Goal: Task Accomplishment & Management: Manage account settings

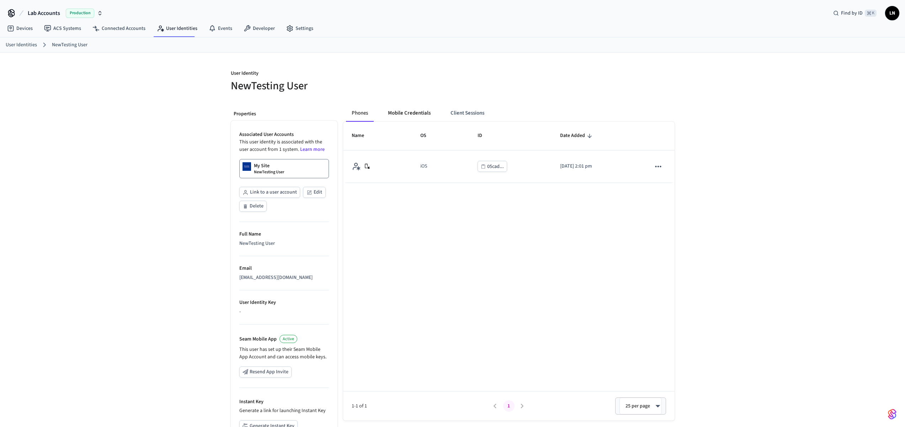
click at [403, 116] on button "Mobile Credentials" at bounding box center [409, 113] width 54 height 17
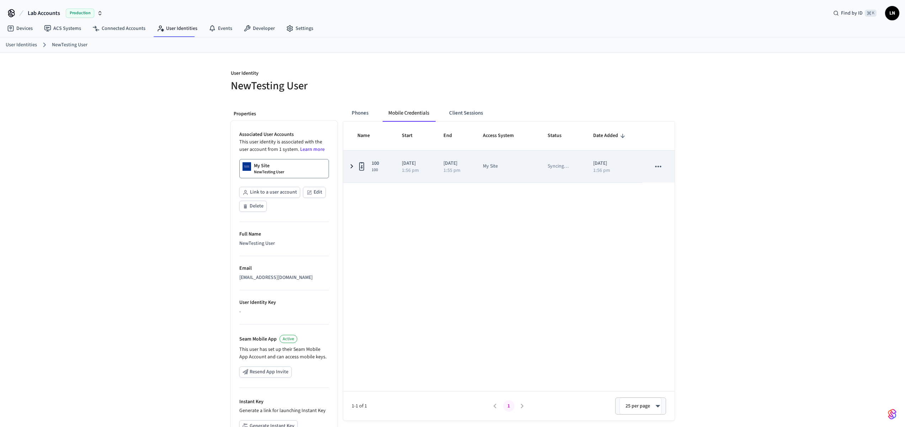
click at [358, 169] on icon "sticky table" at bounding box center [362, 166] width 9 height 9
click at [438, 167] on td "2025/09/07 1:55 pm" at bounding box center [454, 166] width 39 height 32
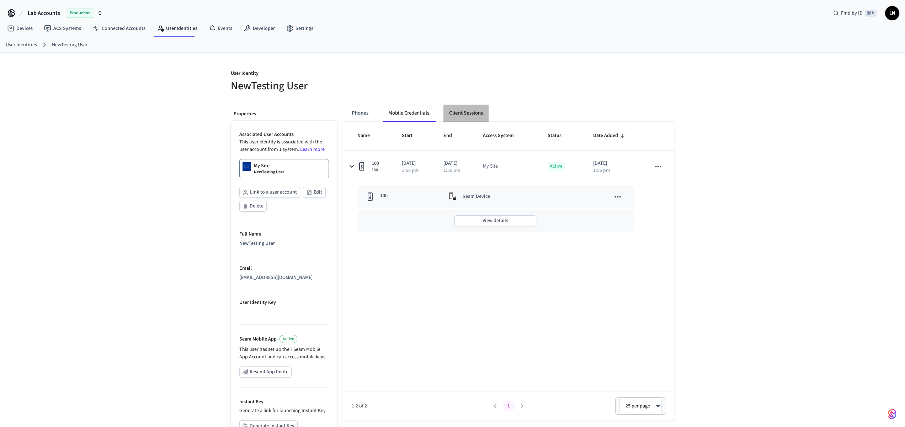
click at [471, 117] on button "Client Sessions" at bounding box center [466, 113] width 45 height 17
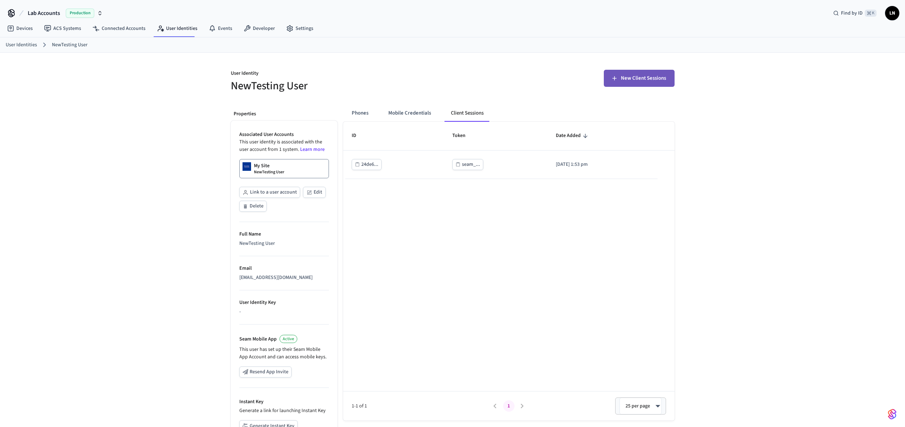
click at [642, 76] on span "New Client Sessions" at bounding box center [643, 78] width 45 height 9
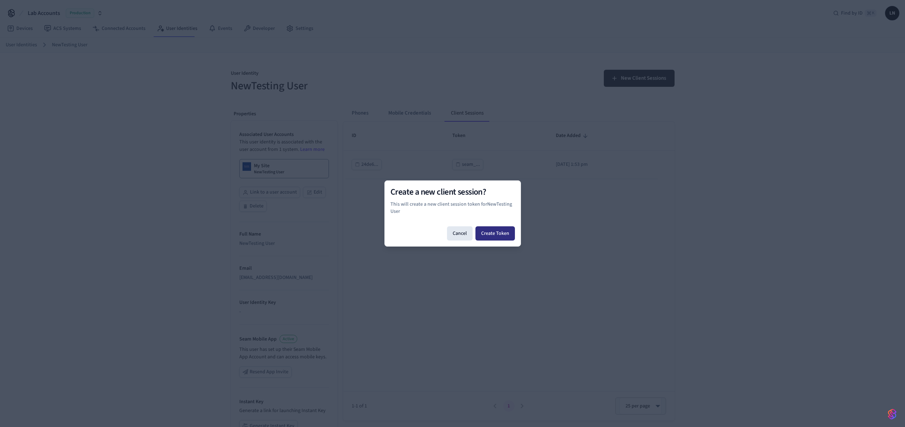
click at [507, 238] on button "Create Token" at bounding box center [495, 233] width 39 height 14
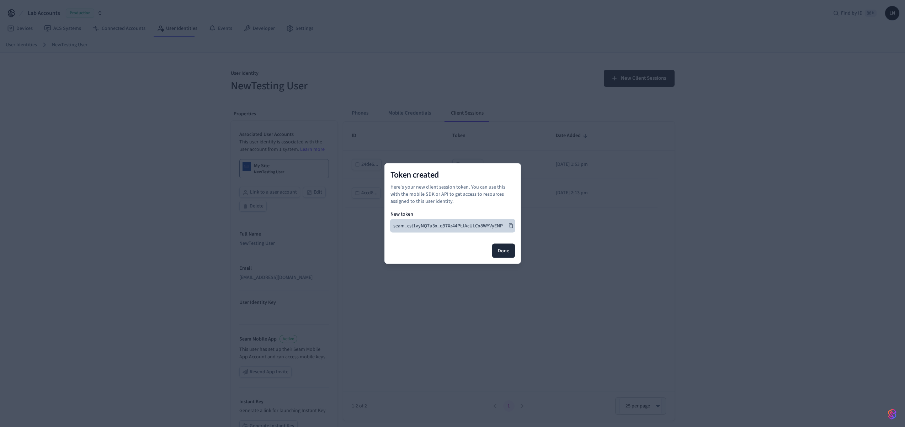
click at [509, 227] on icon at bounding box center [511, 225] width 4 height 5
click at [502, 255] on button "Done" at bounding box center [503, 251] width 23 height 14
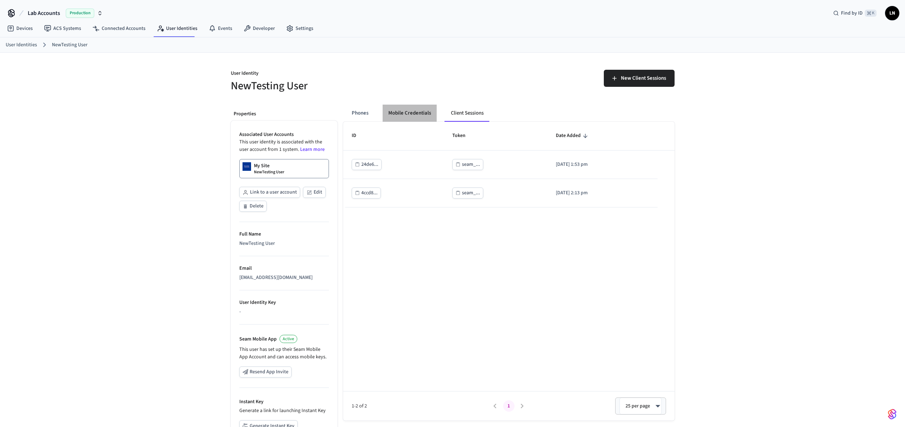
click at [411, 117] on button "Mobile Credentials" at bounding box center [410, 113] width 54 height 17
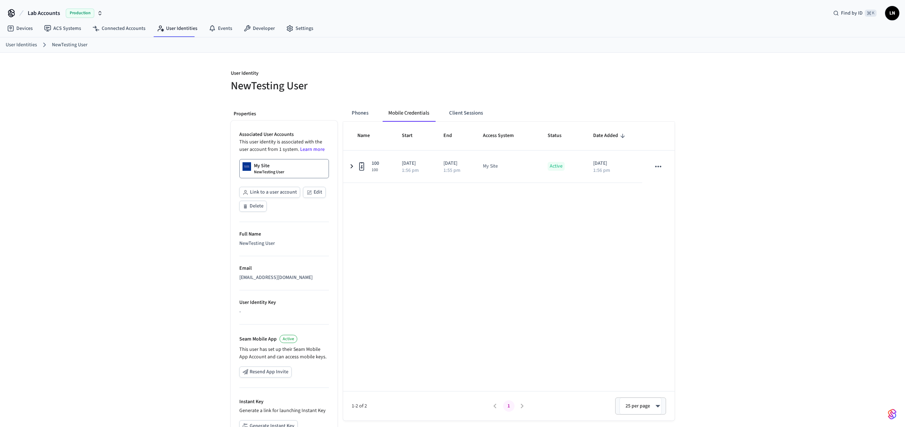
click at [195, 38] on div "User Identities NewTesting User" at bounding box center [452, 44] width 905 height 15
click at [189, 34] on link "User Identities" at bounding box center [177, 28] width 52 height 13
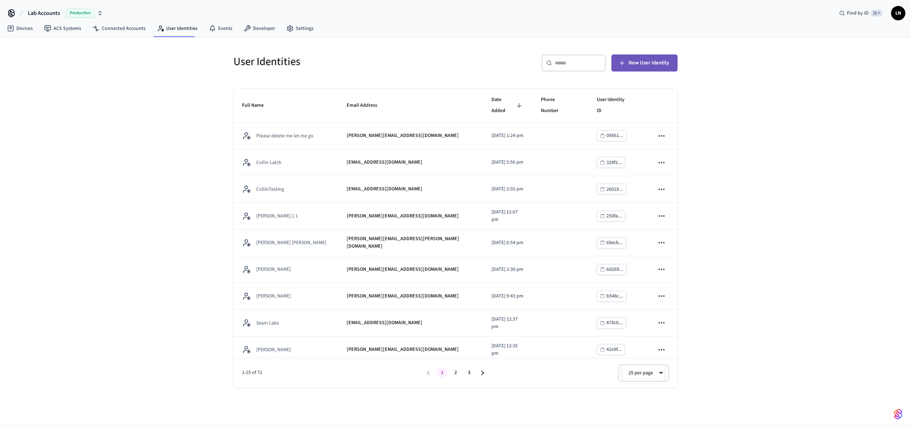
click at [651, 56] on button "New User Identity" at bounding box center [644, 62] width 66 height 17
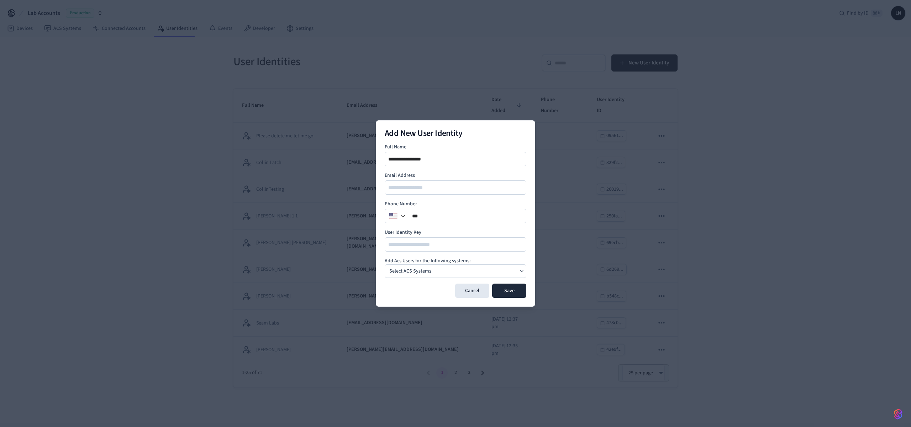
type input "**********"
click at [449, 271] on div "Select ACS Systems" at bounding box center [456, 271] width 142 height 14
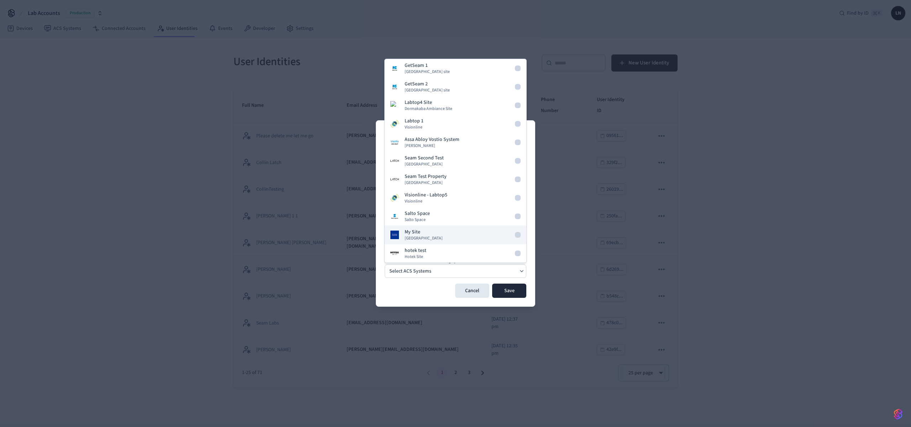
click at [469, 237] on button "My Site Dormakaba Community Site" at bounding box center [456, 235] width 142 height 18
click at [514, 290] on button "Save" at bounding box center [509, 291] width 34 height 14
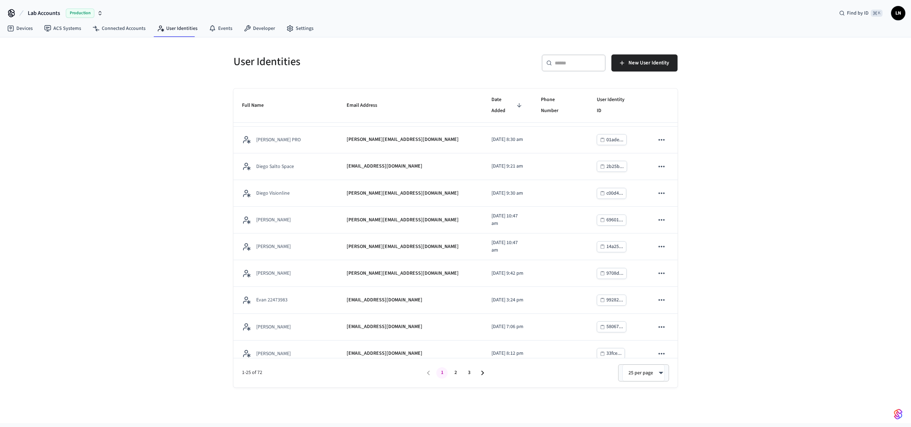
scroll to position [422, 0]
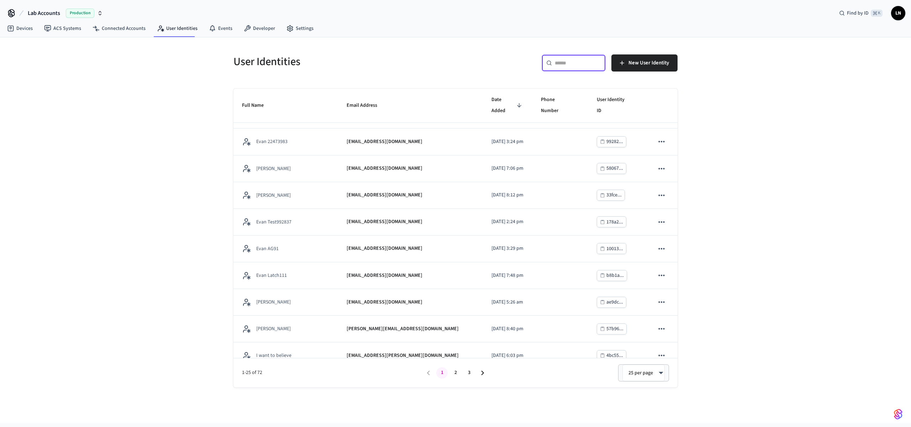
click at [572, 63] on input "text" at bounding box center [578, 62] width 46 height 7
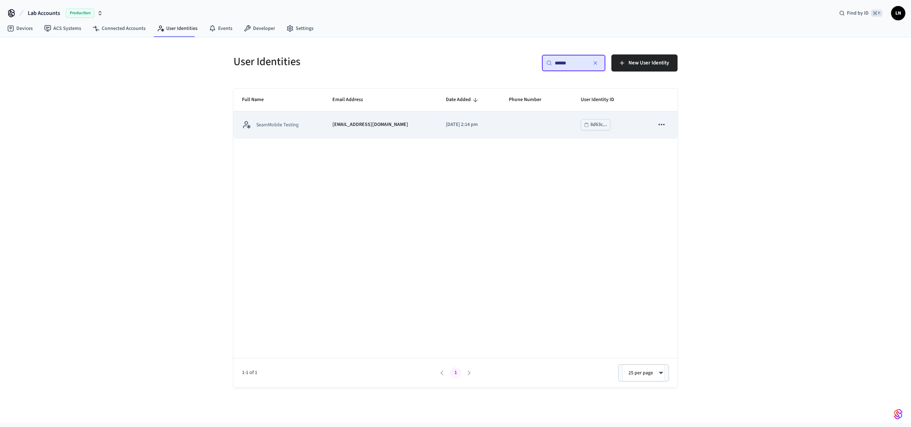
type input "******"
click at [542, 132] on td "sticky table" at bounding box center [536, 124] width 72 height 27
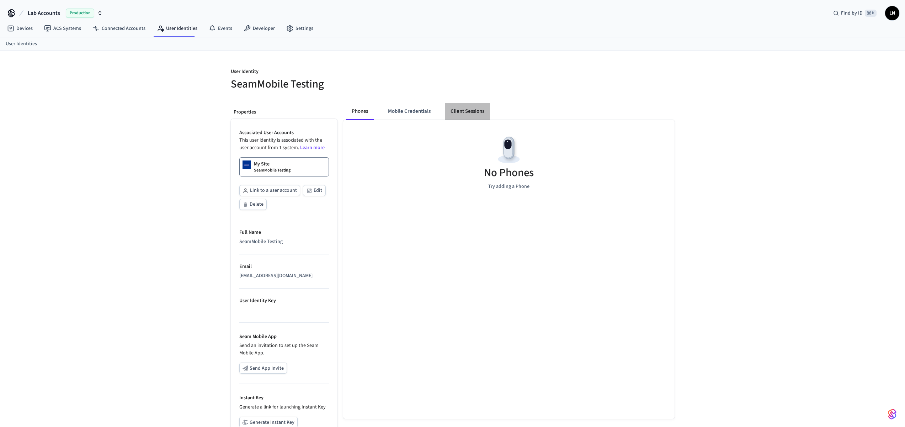
click at [476, 117] on button "Client Sessions" at bounding box center [467, 111] width 45 height 17
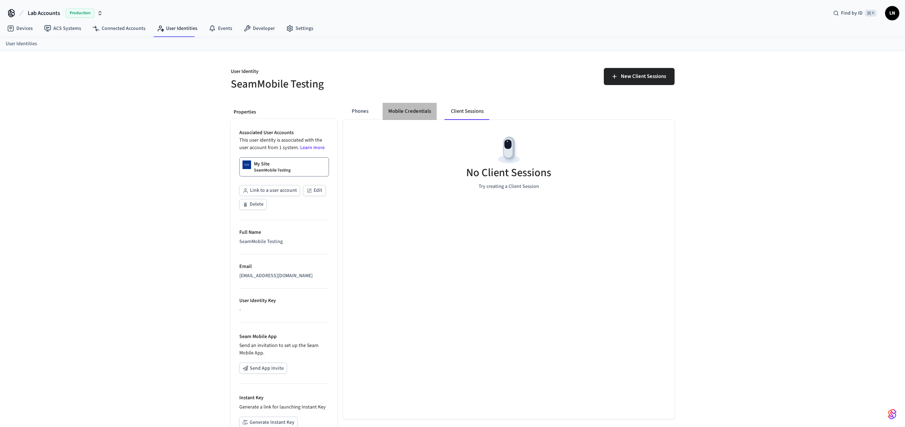
click at [414, 113] on button "Mobile Credentials" at bounding box center [410, 111] width 54 height 17
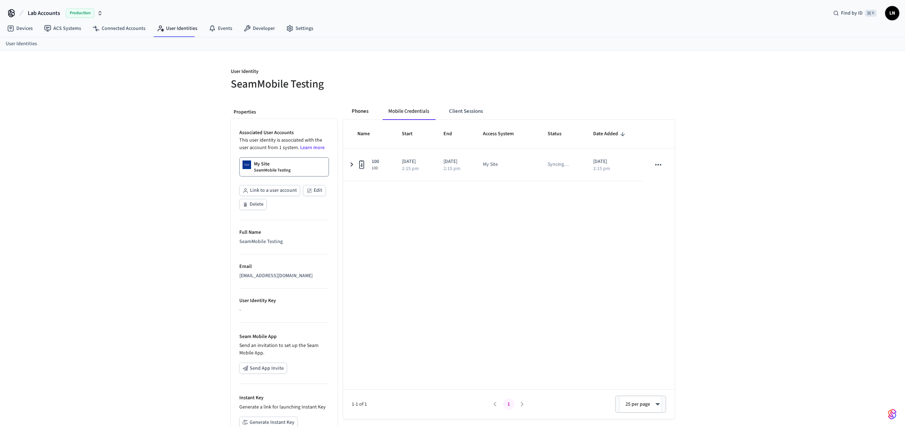
click at [361, 110] on button "Phones" at bounding box center [360, 111] width 28 height 17
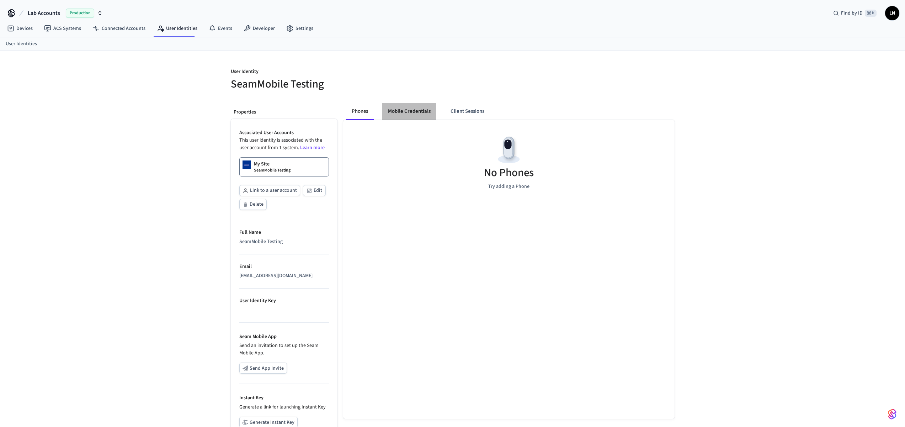
click at [405, 114] on button "Mobile Credentials" at bounding box center [409, 111] width 54 height 17
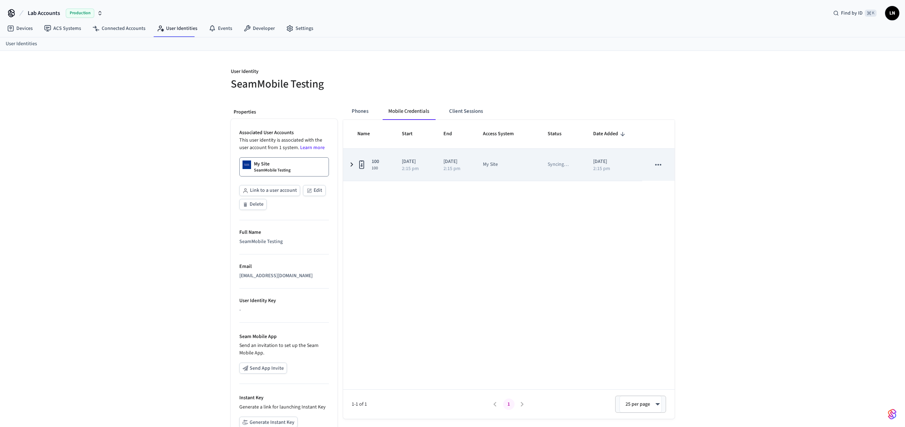
click at [387, 157] on td "100 100" at bounding box center [368, 165] width 50 height 32
click at [349, 167] on icon "sticky table" at bounding box center [352, 166] width 9 height 9
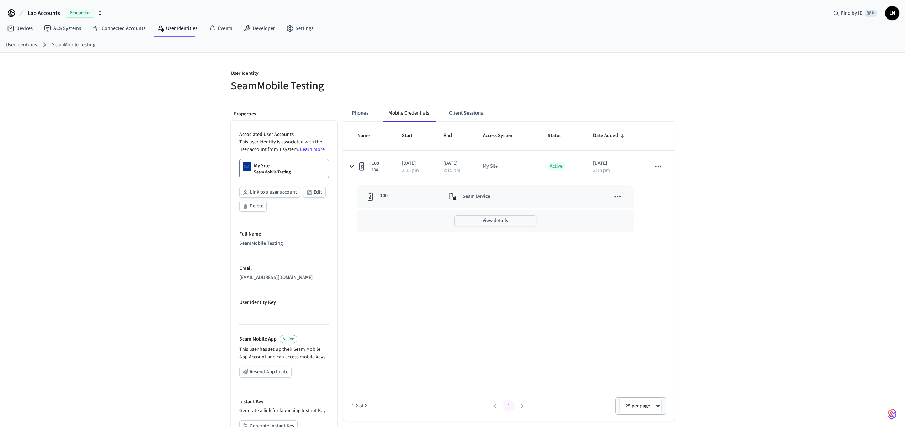
click at [498, 217] on button "View details" at bounding box center [496, 220] width 82 height 11
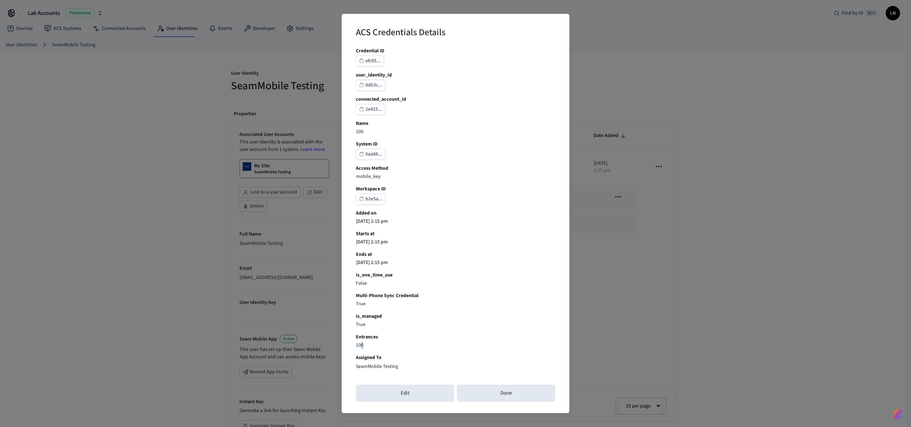
drag, startPoint x: 360, startPoint y: 343, endPoint x: 371, endPoint y: 343, distance: 10.7
click at [371, 343] on p "100" at bounding box center [455, 345] width 199 height 7
click at [391, 357] on b "Assigned To" at bounding box center [455, 357] width 199 height 7
click at [383, 365] on p "SeamMobile Testing" at bounding box center [377, 366] width 42 height 7
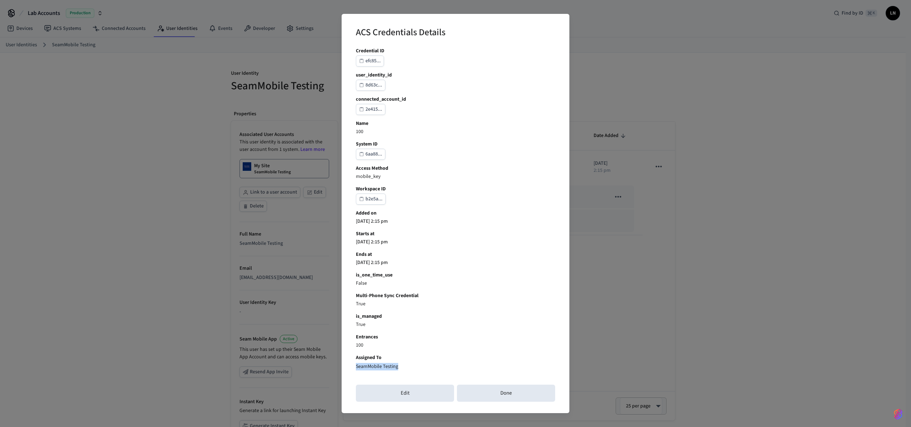
click at [383, 365] on p "SeamMobile Testing" at bounding box center [377, 366] width 42 height 7
click at [506, 394] on button "Done" at bounding box center [506, 393] width 98 height 17
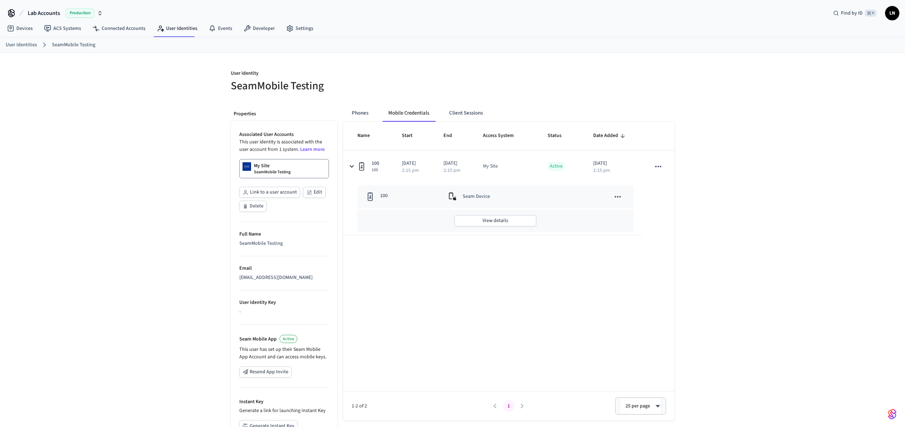
click at [745, 250] on div "User Identity SeamMobile Testing Properties Associated User Accounts This user …" at bounding box center [452, 270] width 905 height 434
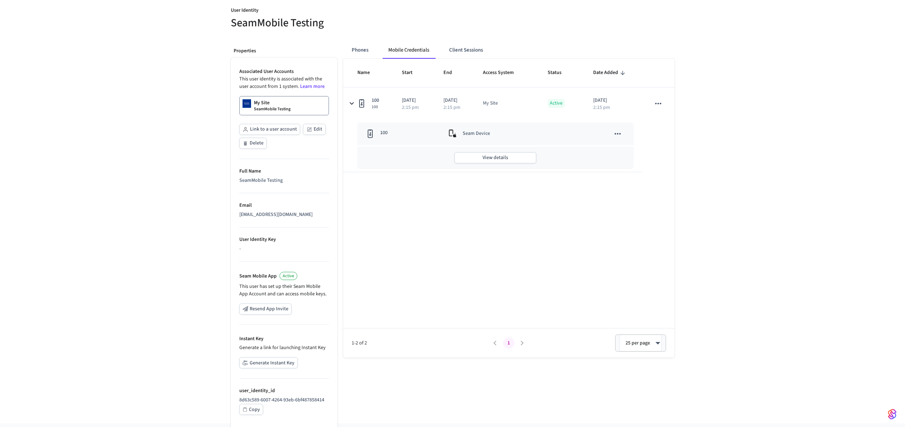
scroll to position [75, 0]
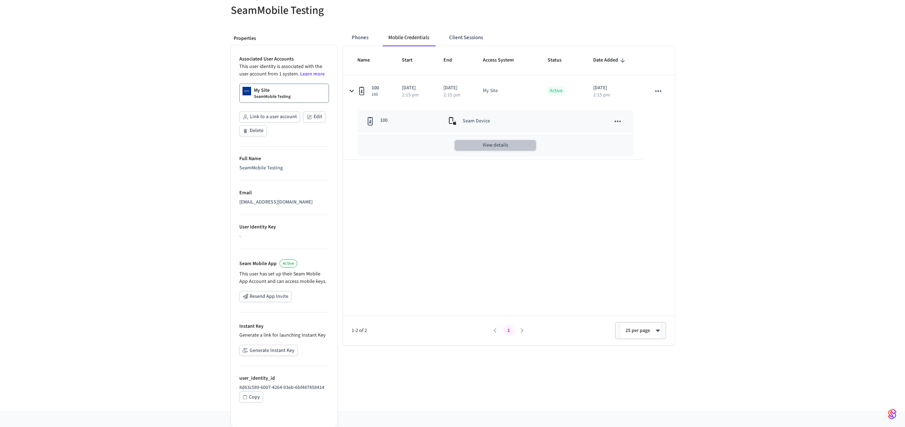
click at [503, 144] on button "View details" at bounding box center [496, 145] width 82 height 11
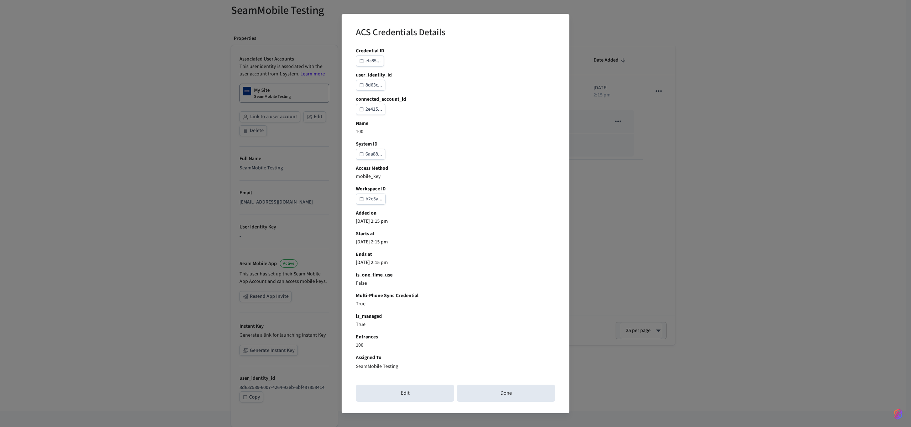
click at [389, 370] on p "SeamMobile Testing" at bounding box center [377, 366] width 42 height 7
click at [509, 394] on button "Done" at bounding box center [506, 393] width 98 height 17
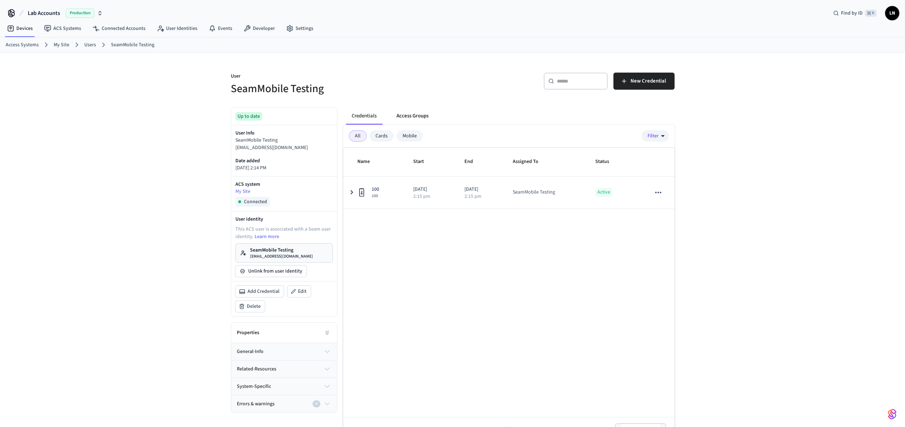
click at [400, 112] on button "Access Groups" at bounding box center [412, 115] width 43 height 17
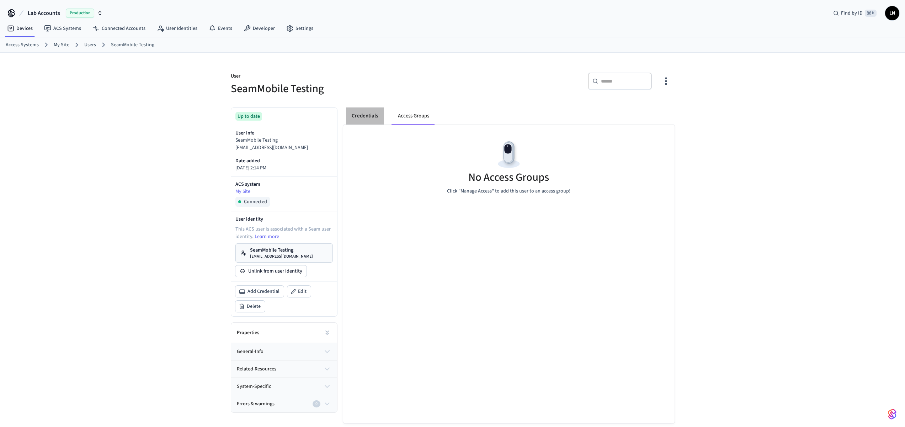
click at [371, 120] on button "Credentials" at bounding box center [365, 115] width 38 height 17
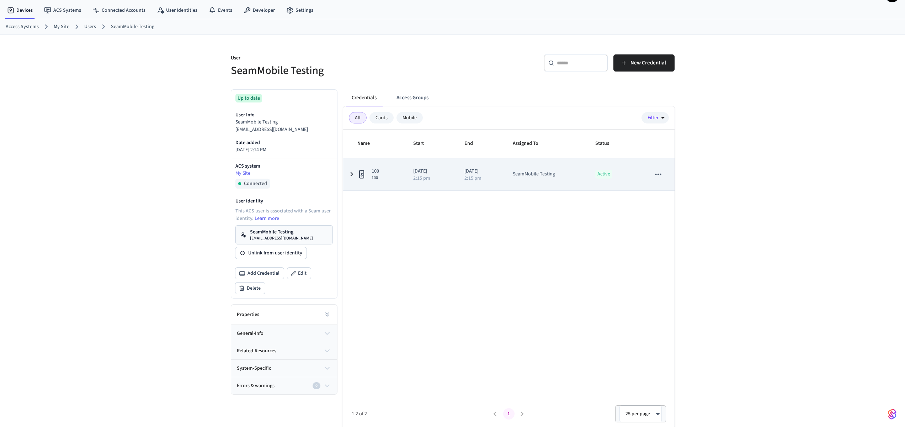
scroll to position [20, 0]
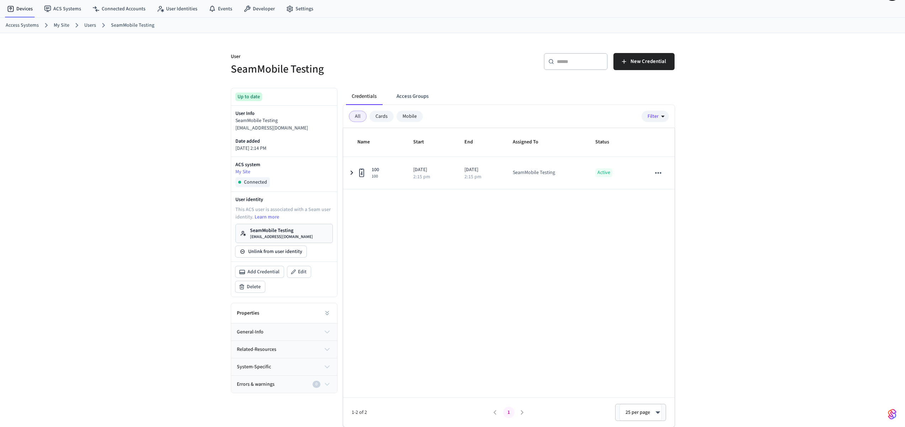
click at [795, 260] on div "User SeamMobile Testing ​ ​ New Credential Up to date User Info SeamMobile Test…" at bounding box center [452, 230] width 905 height 394
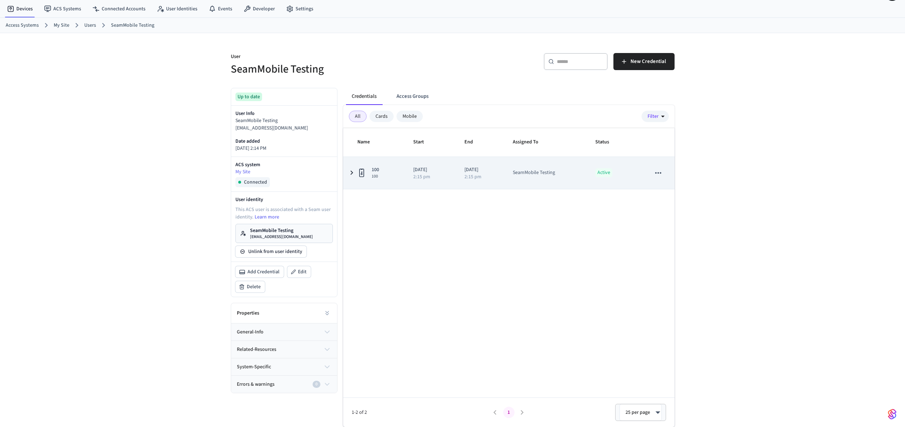
click at [408, 178] on td "2025/09/03 2:15 pm" at bounding box center [430, 173] width 51 height 32
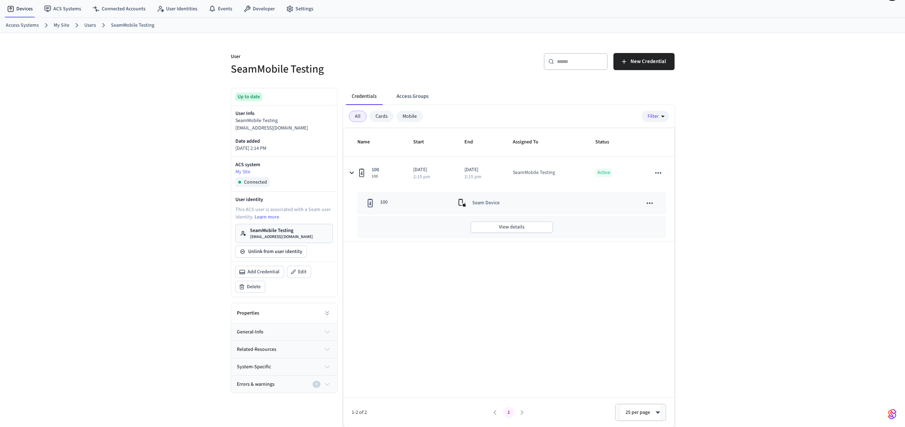
click at [499, 221] on div "View details" at bounding box center [512, 227] width 309 height 22
click at [501, 224] on button "View details" at bounding box center [512, 227] width 82 height 11
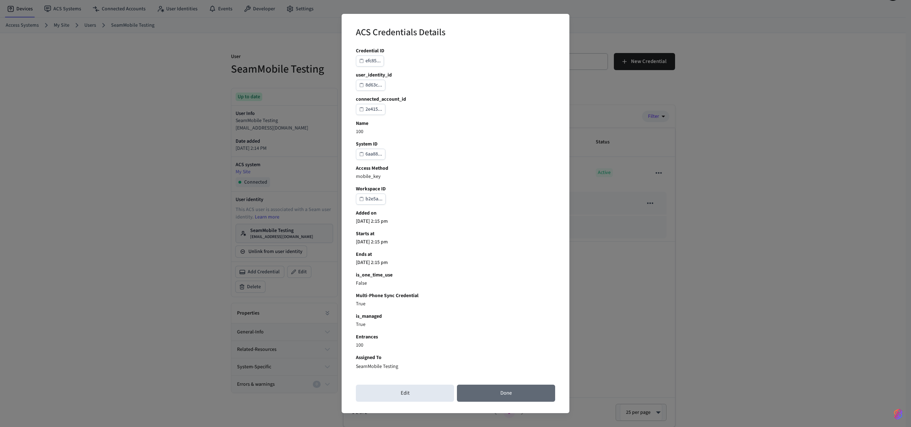
click at [517, 397] on button "Done" at bounding box center [506, 393] width 98 height 17
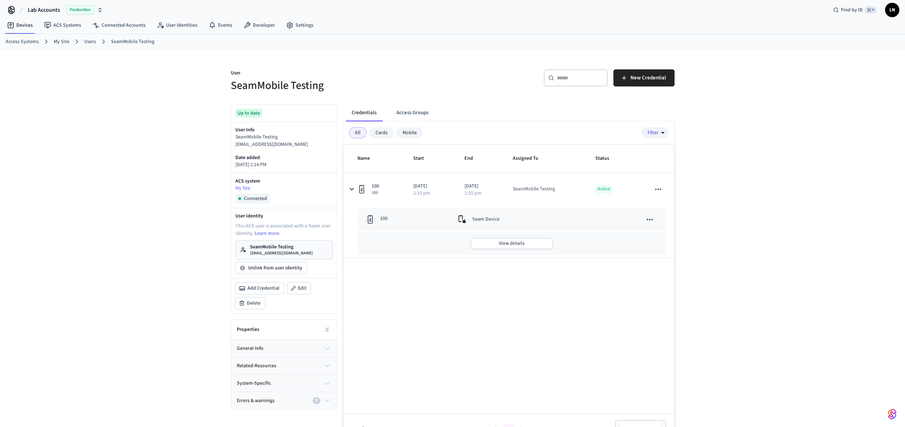
scroll to position [0, 0]
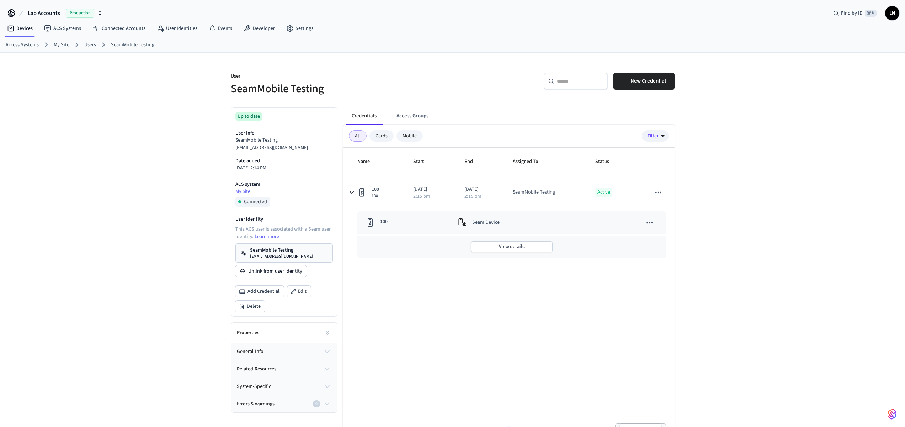
drag, startPoint x: 487, startPoint y: 278, endPoint x: 435, endPoint y: 213, distance: 82.6
click at [466, 248] on div "Name Start End Assigned To Status 100 100 2025/09/03 2:15 pm 2025/09/06 2:15 pm…" at bounding box center [509, 297] width 332 height 299
click at [161, 30] on icon at bounding box center [162, 29] width 3 height 3
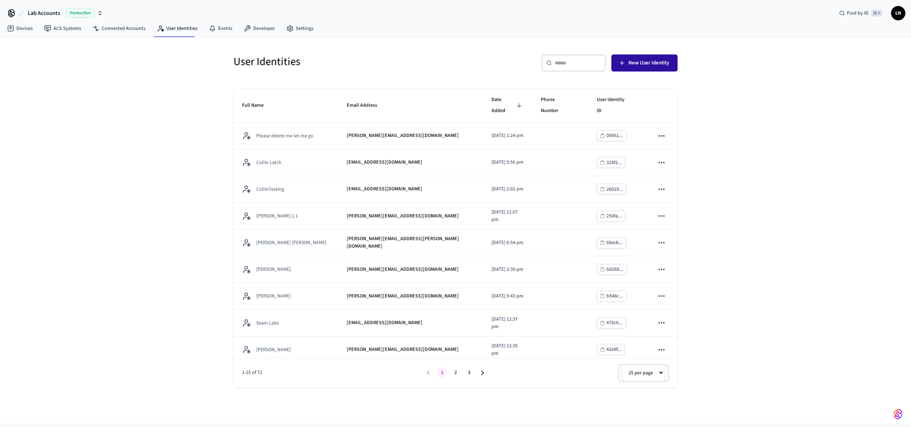
click at [635, 66] on span "New User Identity" at bounding box center [648, 62] width 41 height 9
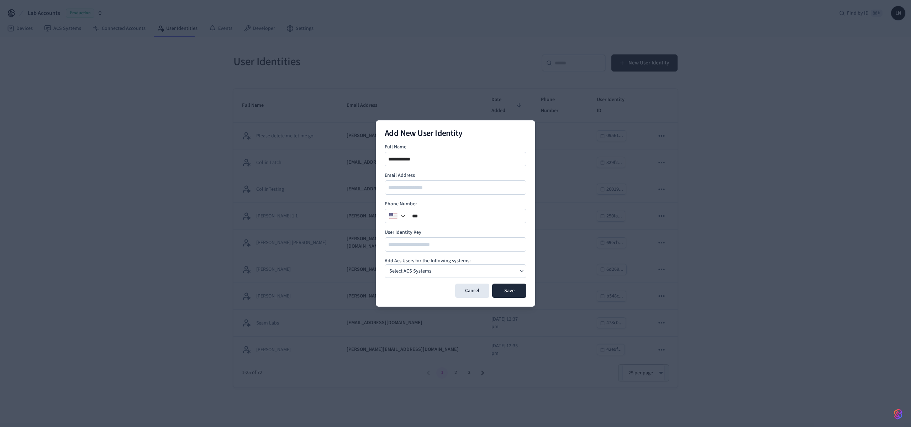
type input "**********"
click at [419, 188] on input "email" at bounding box center [455, 187] width 141 height 9
type input "**********"
drag, startPoint x: 513, startPoint y: 291, endPoint x: 498, endPoint y: 255, distance: 38.4
click at [498, 255] on form "**********" at bounding box center [456, 220] width 142 height 154
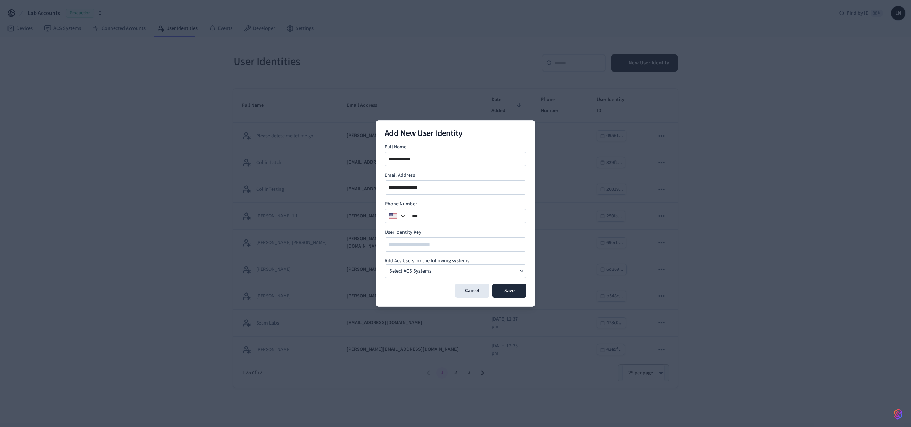
click at [494, 268] on div "Select ACS Systems" at bounding box center [456, 271] width 142 height 14
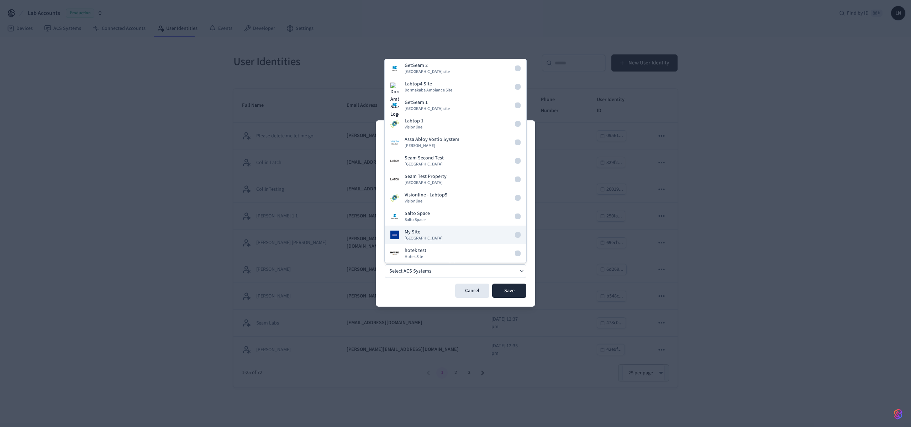
click at [433, 234] on div "My Site Dormakaba Community Site" at bounding box center [423, 234] width 38 height 13
click at [516, 296] on button "Save" at bounding box center [509, 291] width 34 height 14
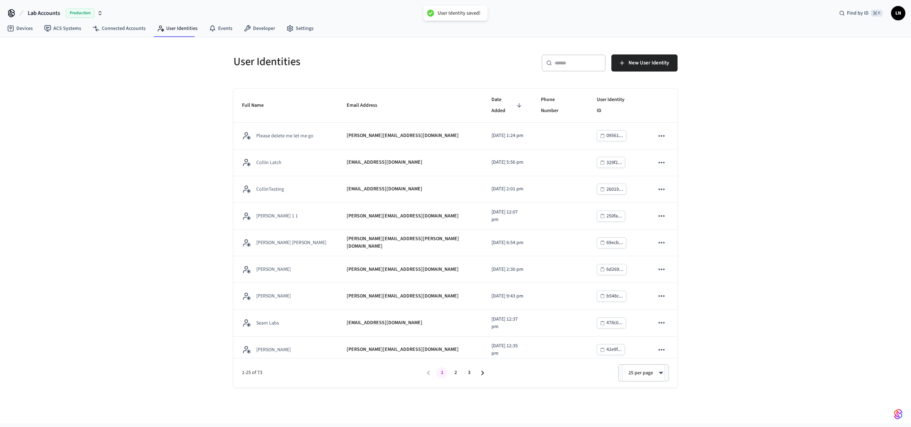
click at [571, 69] on div "​ ​" at bounding box center [573, 62] width 64 height 17
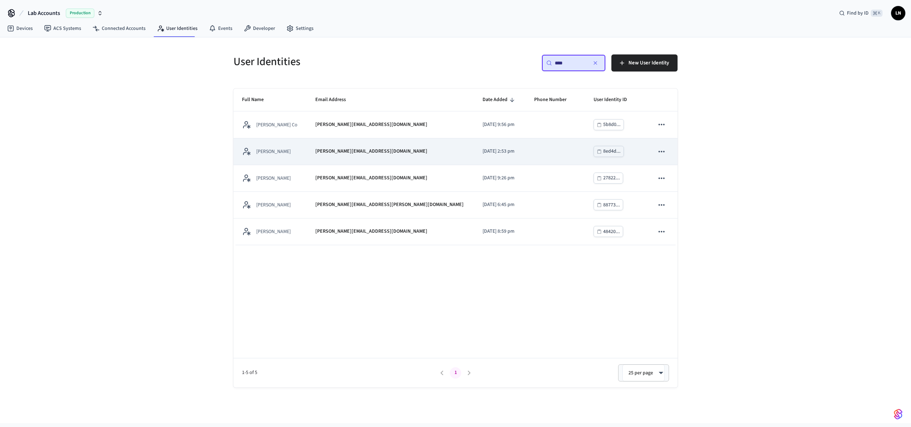
type input "****"
click at [294, 152] on div "Matt Testing" at bounding box center [270, 151] width 56 height 9
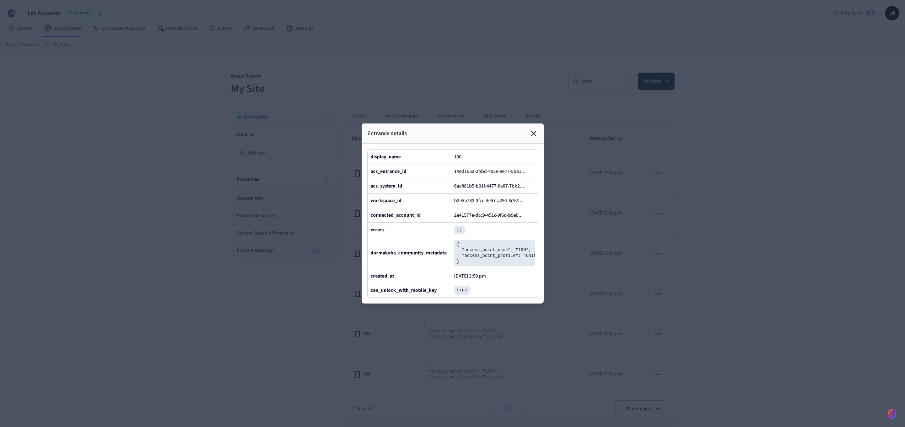
scroll to position [247, 0]
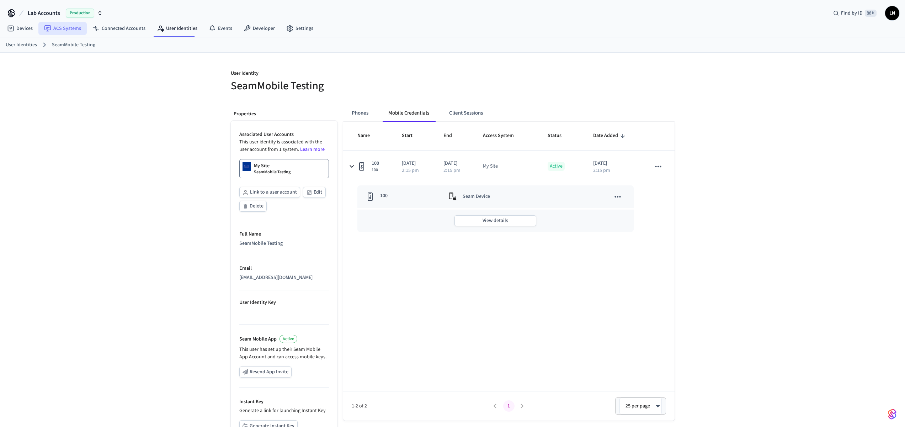
click at [73, 31] on link "ACS Systems" at bounding box center [62, 28] width 48 height 13
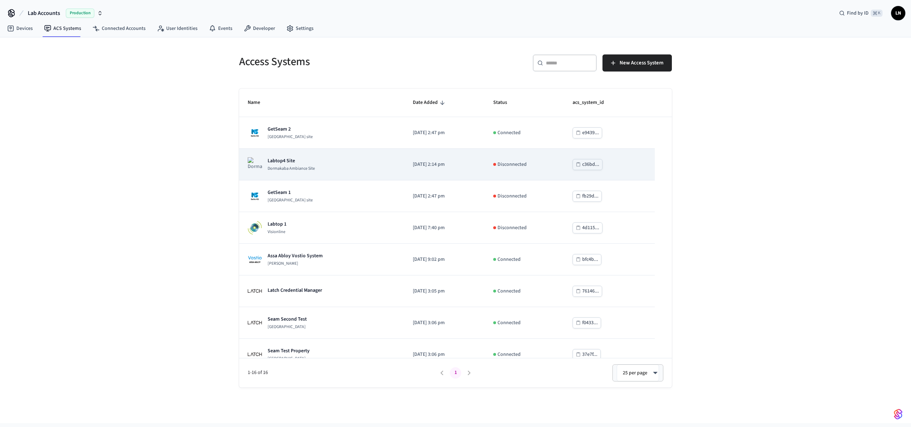
click at [317, 164] on div "Labtop4 Site Dormakaba Ambiance Site" at bounding box center [322, 164] width 148 height 14
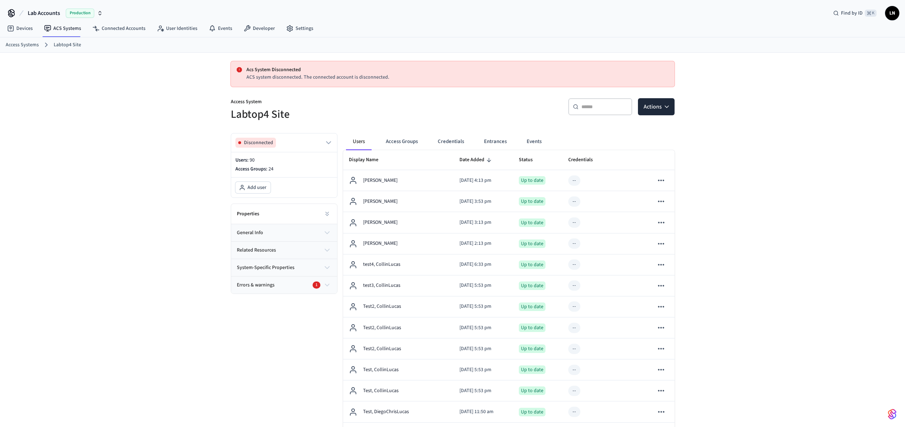
click at [281, 288] on div "Errors & warnings 1" at bounding box center [280, 284] width 87 height 7
click at [121, 30] on link "Connected Accounts" at bounding box center [119, 28] width 64 height 13
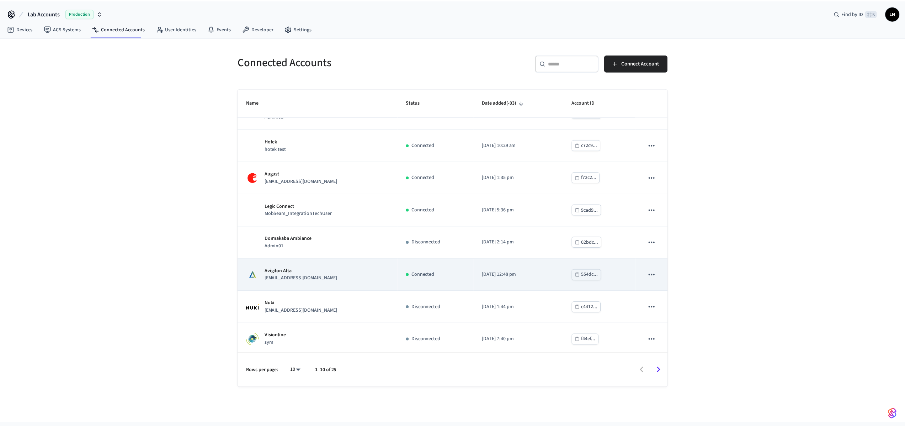
scroll to position [89, 0]
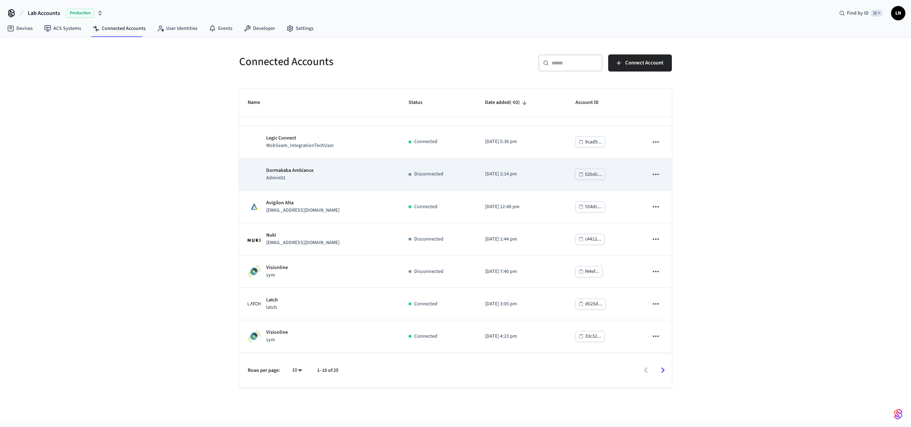
click at [391, 176] on div "Dormakaba Ambiance Admin01" at bounding box center [320, 174] width 144 height 15
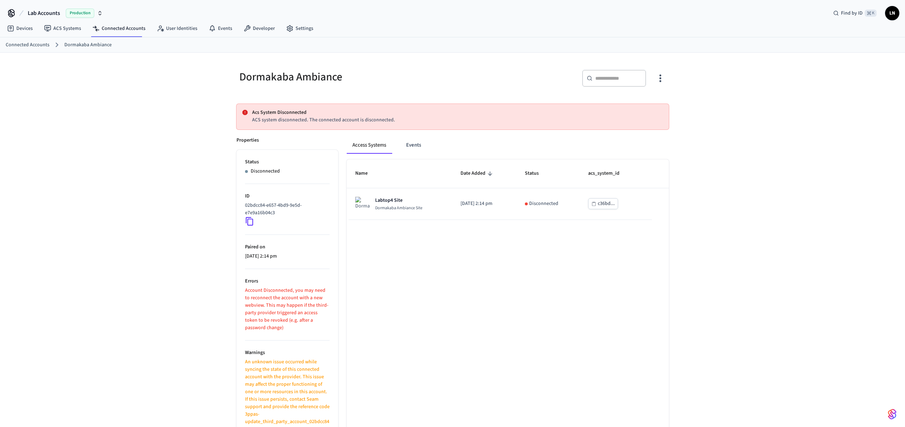
click at [345, 121] on p "ACS system disconnected. The connected account is disconnected." at bounding box center [457, 119] width 411 height 7
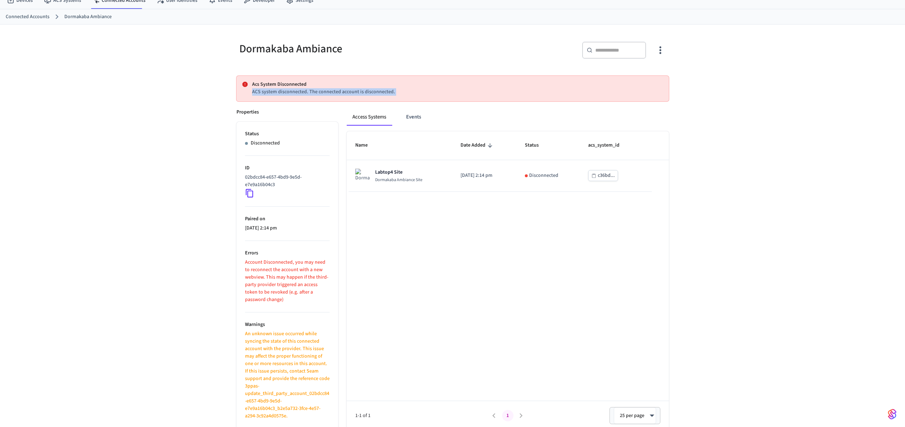
scroll to position [31, 0]
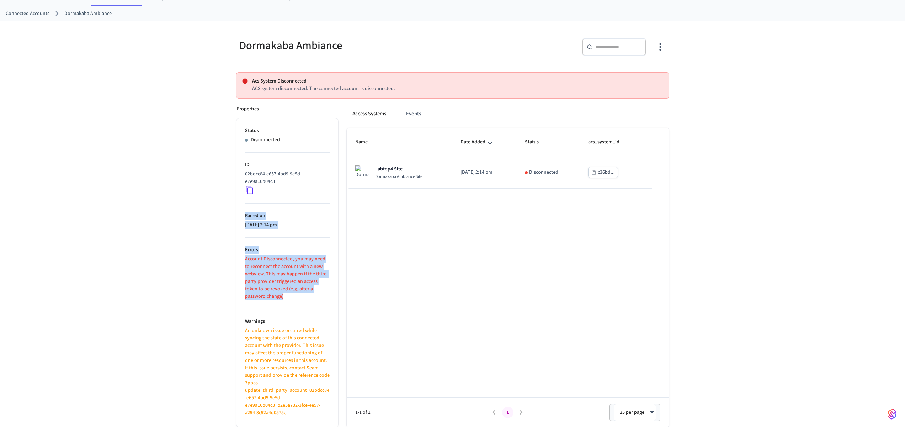
drag, startPoint x: 291, startPoint y: 303, endPoint x: 169, endPoint y: 214, distance: 151.4
click at [169, 214] on div "Dormakaba Ambiance ​ ​ Acs System Disconnected ACS system disconnected. The con…" at bounding box center [452, 224] width 905 height 406
click at [215, 269] on div "Dormakaba Ambiance ​ ​ Acs System Disconnected ACS system disconnected. The con…" at bounding box center [452, 224] width 905 height 406
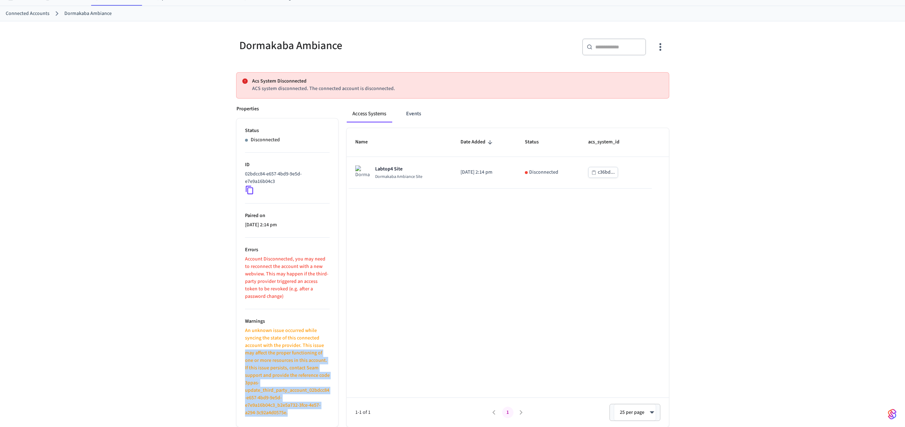
drag, startPoint x: 272, startPoint y: 393, endPoint x: 233, endPoint y: 335, distance: 70.0
click at [234, 340] on div "Properties Status Disconnected ID 02bdcc84-e657-4bd9-9e5d-e7e9a16b04c3 Paired o…" at bounding box center [283, 262] width 110 height 330
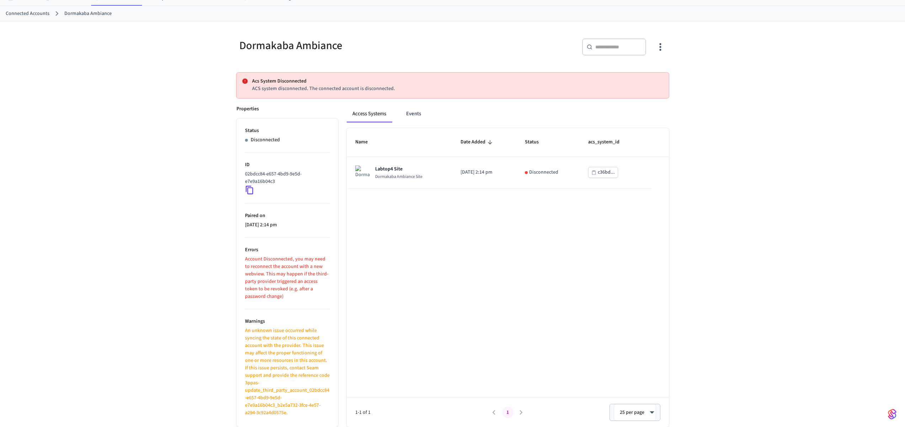
click at [158, 190] on div "Dormakaba Ambiance ​ ​ Acs System Disconnected ACS system disconnected. The con…" at bounding box center [452, 224] width 905 height 406
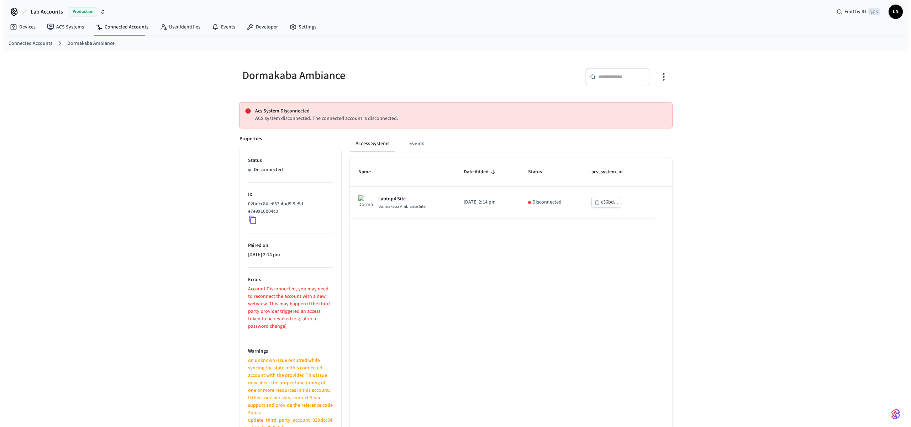
scroll to position [0, 0]
click at [87, 26] on link "Connected Accounts" at bounding box center [119, 28] width 64 height 13
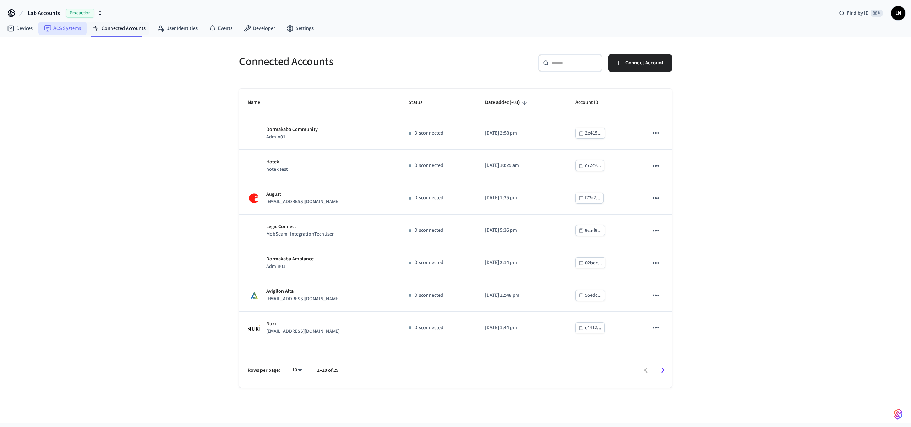
click at [76, 28] on link "ACS Systems" at bounding box center [62, 28] width 48 height 13
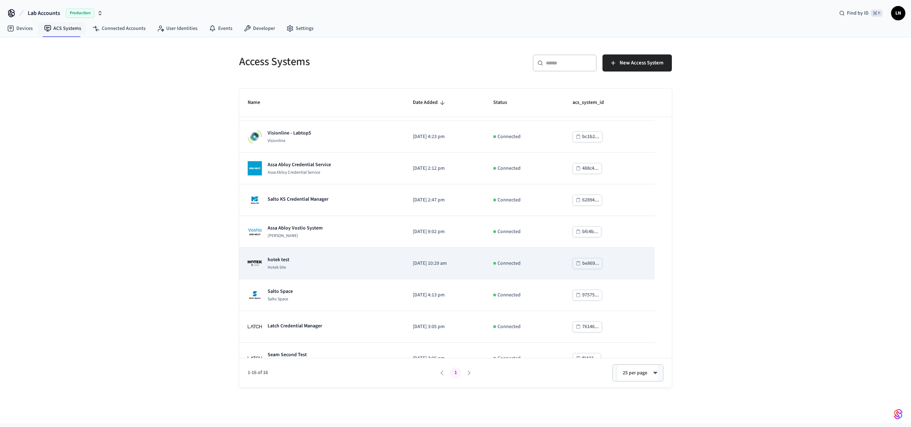
scroll to position [266, 0]
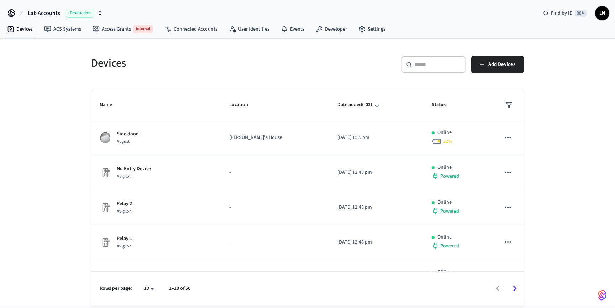
click at [67, 17] on span "Production" at bounding box center [80, 13] width 28 height 9
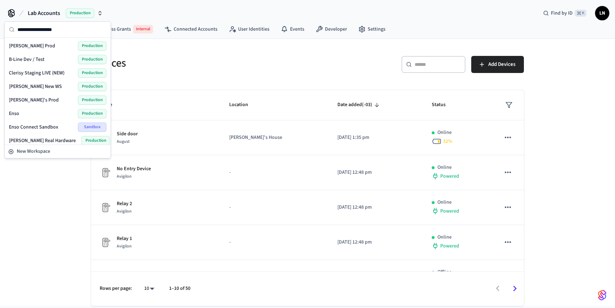
click at [178, 75] on div "Devices" at bounding box center [193, 62] width 221 height 31
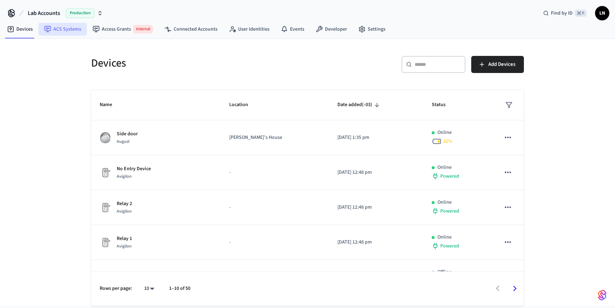
click at [69, 33] on link "ACS Systems" at bounding box center [62, 29] width 48 height 13
